Goal: Task Accomplishment & Management: Use online tool/utility

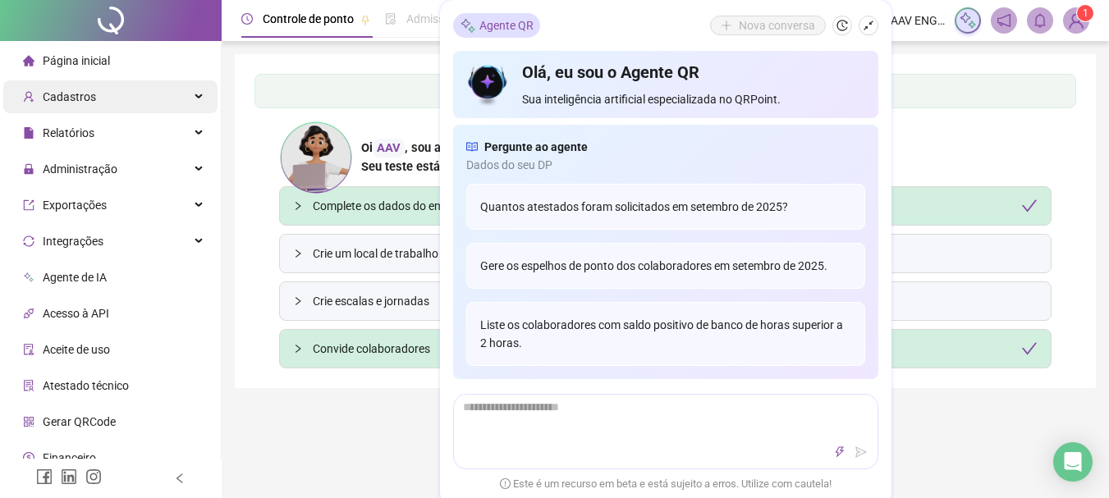
click at [97, 91] on div "Cadastros" at bounding box center [110, 96] width 214 height 33
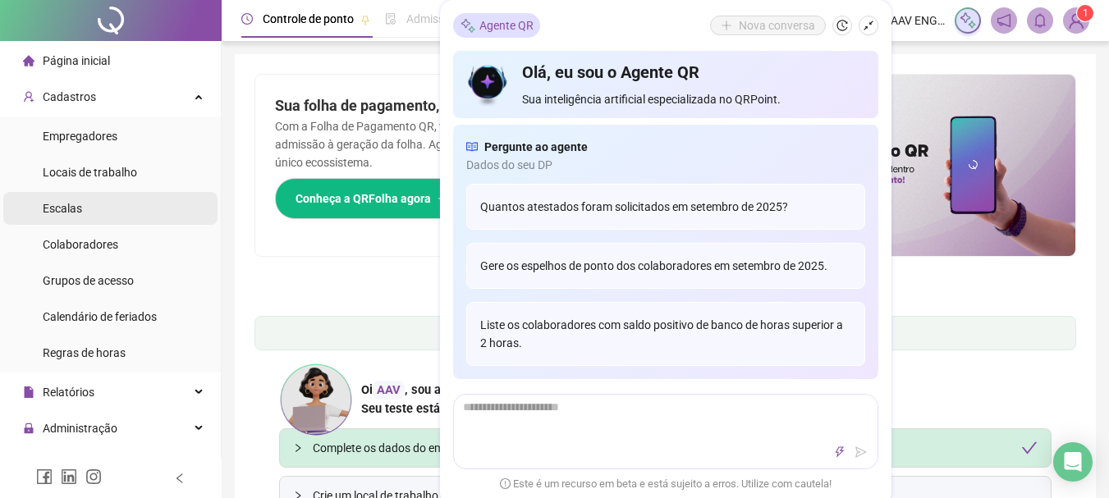
click at [87, 209] on li "Escalas" at bounding box center [110, 208] width 214 height 33
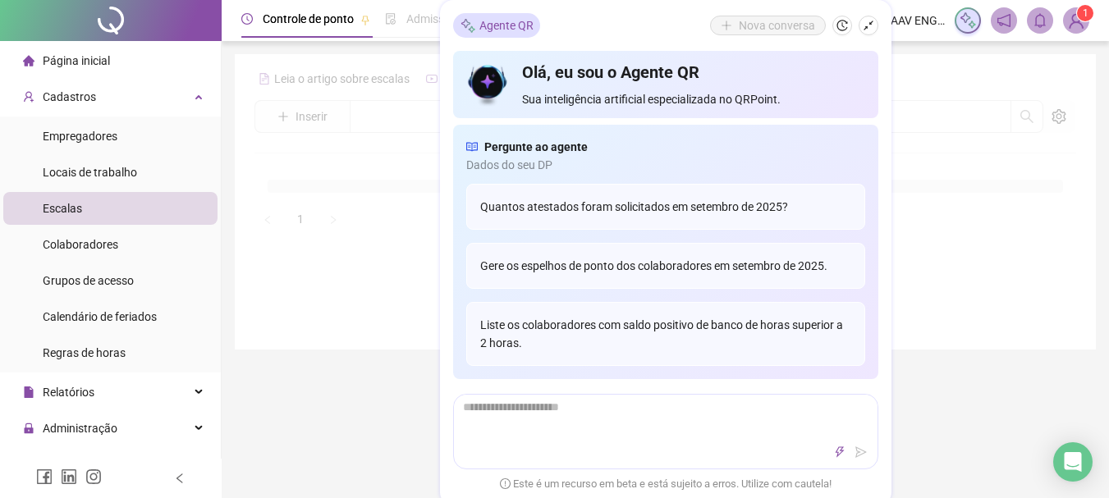
click at [899, 2] on header "Controle de ponto Admissão digital Gestão de férias Painel do DP Folha de pagam…" at bounding box center [665, 20] width 887 height 41
click at [313, 190] on link "Administrativo" at bounding box center [305, 189] width 75 height 13
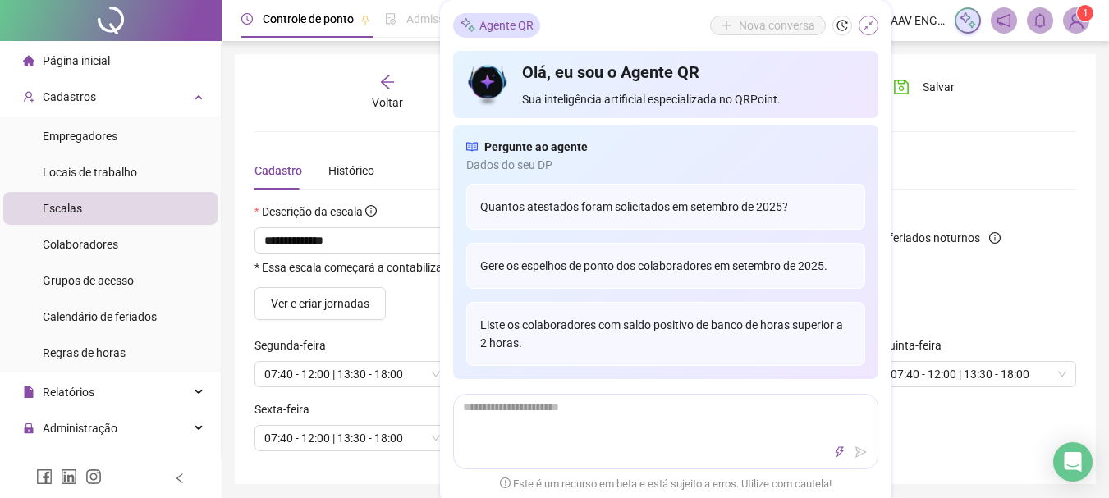
click at [868, 25] on icon "shrink" at bounding box center [868, 25] width 11 height 11
